Goal: Navigation & Orientation: Find specific page/section

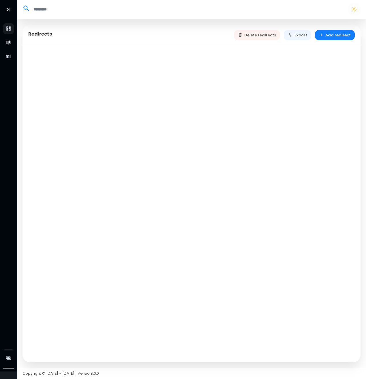
select select "**"
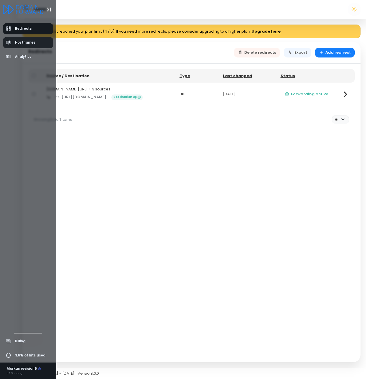
click at [13, 43] on span "Hostnames" at bounding box center [21, 43] width 30 height 6
select select "**"
